Goal: Find specific page/section: Find specific page/section

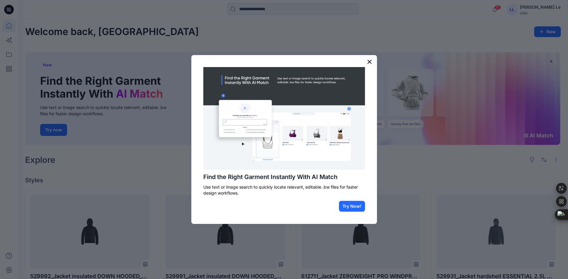
click at [370, 61] on button "×" at bounding box center [370, 62] width 6 height 10
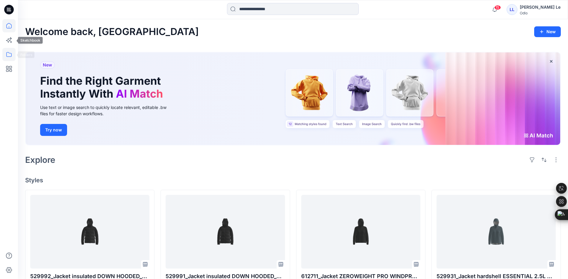
click at [6, 52] on icon at bounding box center [8, 54] width 13 height 13
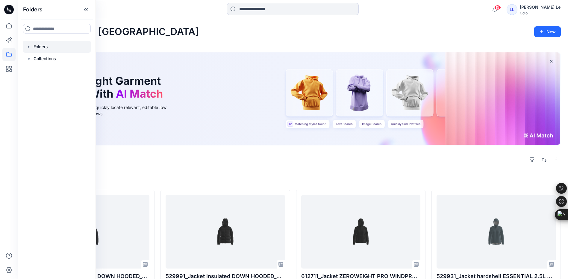
click at [56, 47] on div at bounding box center [57, 47] width 68 height 12
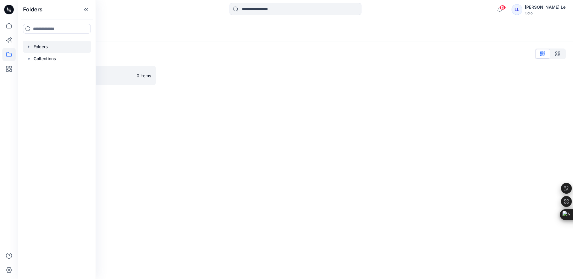
click at [207, 130] on div "Folders Folders List Vietsun 0 items" at bounding box center [295, 149] width 555 height 260
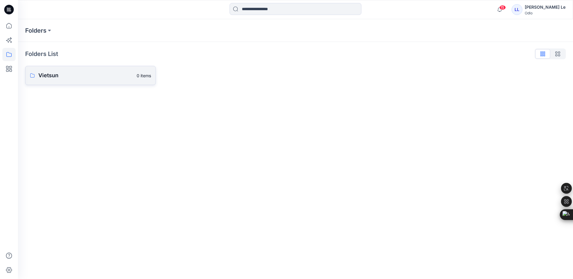
click at [66, 79] on p "Vietsun" at bounding box center [85, 75] width 95 height 8
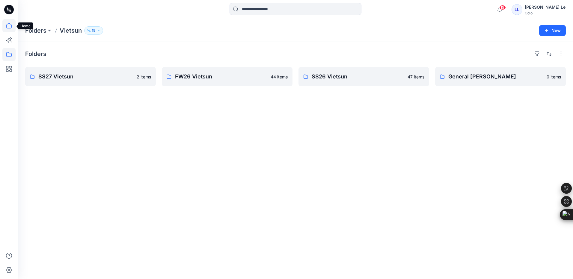
click at [11, 25] on icon at bounding box center [8, 25] width 13 height 13
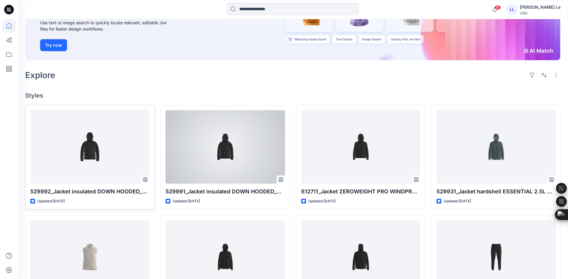
scroll to position [90, 0]
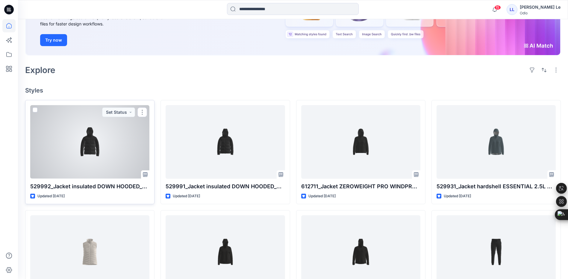
click at [122, 142] on div at bounding box center [89, 141] width 119 height 73
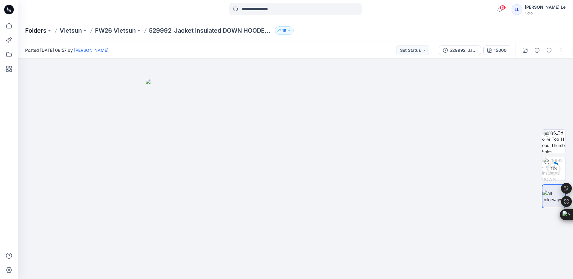
click at [39, 29] on p "Folders" at bounding box center [35, 30] width 21 height 8
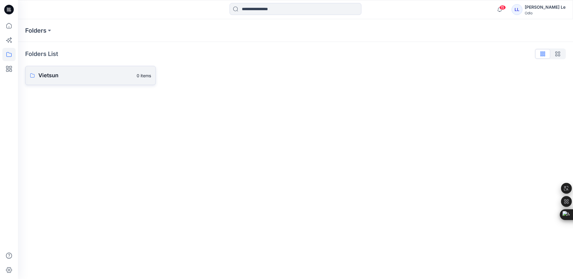
click at [45, 73] on p "Vietsun" at bounding box center [85, 75] width 95 height 8
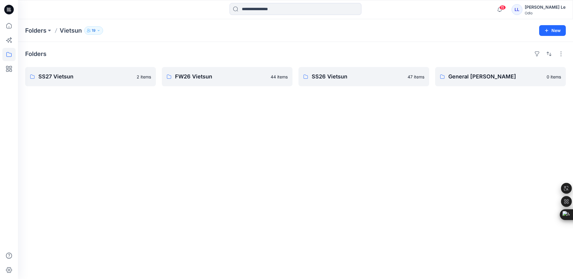
click at [247, 104] on div "Folders SS27 Vietsun 2 items FW26 Vietsun 44 items SS26 Vietsun 47 items Genera…" at bounding box center [295, 160] width 555 height 237
click at [69, 77] on p "SS27 Vietsun" at bounding box center [89, 76] width 103 height 8
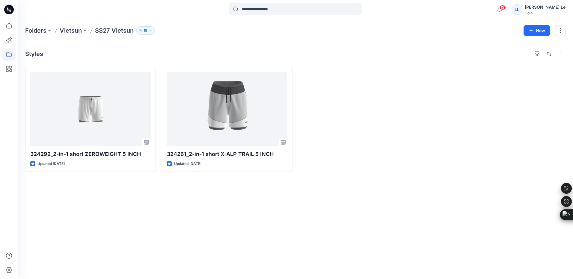
click at [268, 204] on div "Styles 324292_2-in-1 short ZEROWEIGHT 5 INCH Updated 20 days ago 324261_2-in-1 …" at bounding box center [295, 160] width 555 height 237
click at [289, 191] on div "Styles 324292_2-in-1 short ZEROWEIGHT 5 INCH Updated 20 days ago 324261_2-in-1 …" at bounding box center [295, 160] width 555 height 237
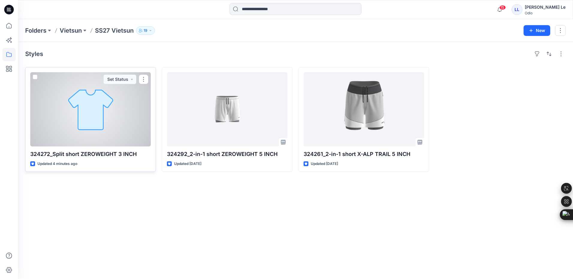
click at [87, 119] on div at bounding box center [90, 109] width 120 height 74
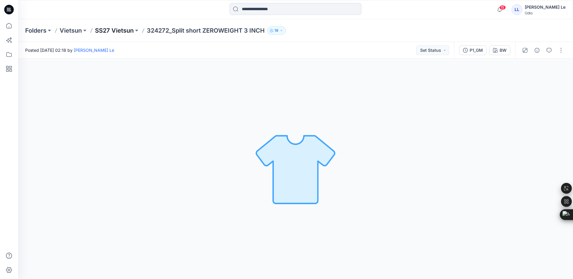
click at [110, 31] on p "SS27 Vietsun" at bounding box center [114, 30] width 39 height 8
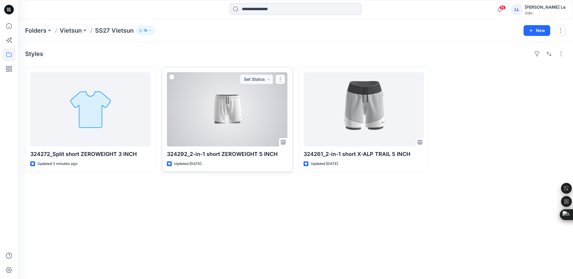
click at [242, 120] on div at bounding box center [227, 109] width 120 height 74
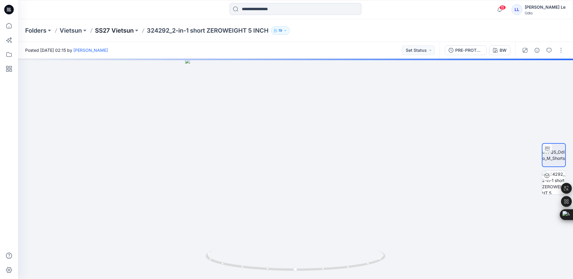
click at [109, 30] on p "SS27 Vietsun" at bounding box center [114, 30] width 39 height 8
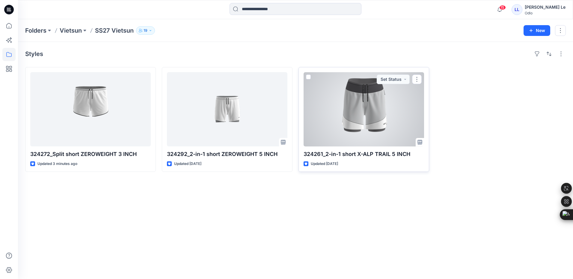
click at [359, 123] on div at bounding box center [363, 109] width 120 height 74
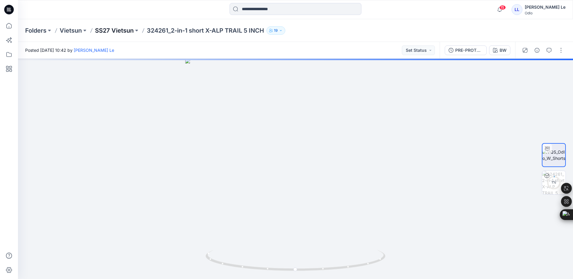
click at [112, 33] on p "SS27 Vietsun" at bounding box center [114, 30] width 39 height 8
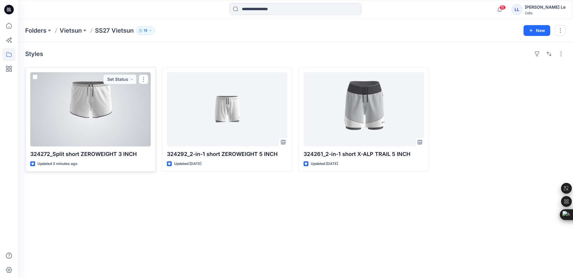
click at [70, 117] on div at bounding box center [90, 109] width 120 height 74
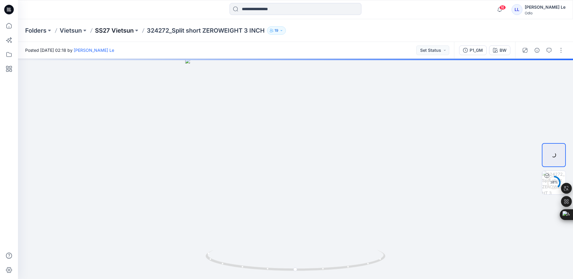
click at [120, 30] on p "SS27 Vietsun" at bounding box center [114, 30] width 39 height 8
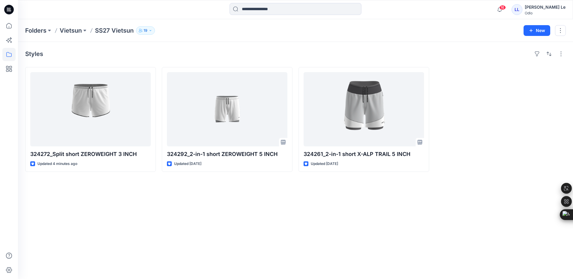
click at [78, 202] on div "Styles 324272_Split short ZEROWEIGHT 3 INCH Updated 4 minutes ago 324292_2-in-1…" at bounding box center [295, 160] width 555 height 237
click at [93, 217] on div "Styles 324272_Split short ZEROWEIGHT 3 INCH Updated 4 minutes ago 324292_2-in-1…" at bounding box center [295, 160] width 555 height 237
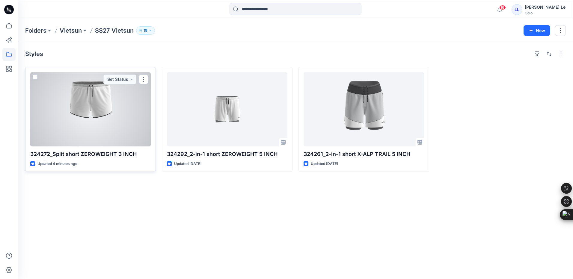
click at [93, 110] on div at bounding box center [90, 109] width 120 height 74
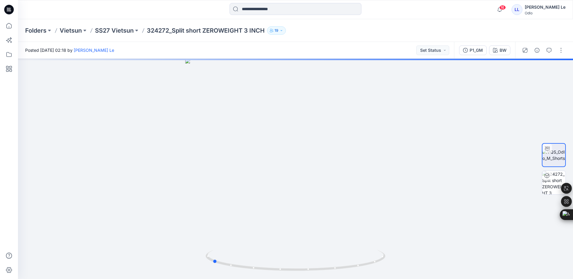
drag, startPoint x: 297, startPoint y: 272, endPoint x: 574, endPoint y: 246, distance: 277.4
click at [572, 246] on html "16 Notifications [PERSON_NAME] shared 529992_Jacket insulated DOWN HOODED_SMS_3…" at bounding box center [286, 139] width 573 height 279
drag, startPoint x: 216, startPoint y: 262, endPoint x: 114, endPoint y: 254, distance: 102.5
click at [114, 254] on div at bounding box center [295, 169] width 555 height 220
click at [549, 185] on img at bounding box center [553, 182] width 23 height 23
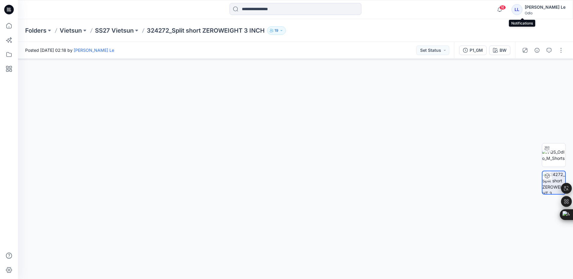
click at [506, 9] on span "16" at bounding box center [502, 7] width 7 height 5
click at [111, 33] on p "SS27 Vietsun" at bounding box center [114, 30] width 39 height 8
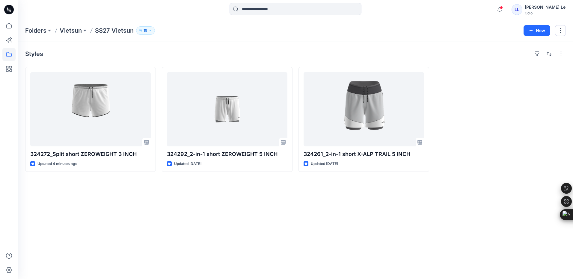
click at [333, 218] on div "Styles 324272_Split short ZEROWEIGHT 3 INCH Updated 4 minutes ago 324292_2-in-1…" at bounding box center [295, 160] width 555 height 237
